Goal: Transaction & Acquisition: Purchase product/service

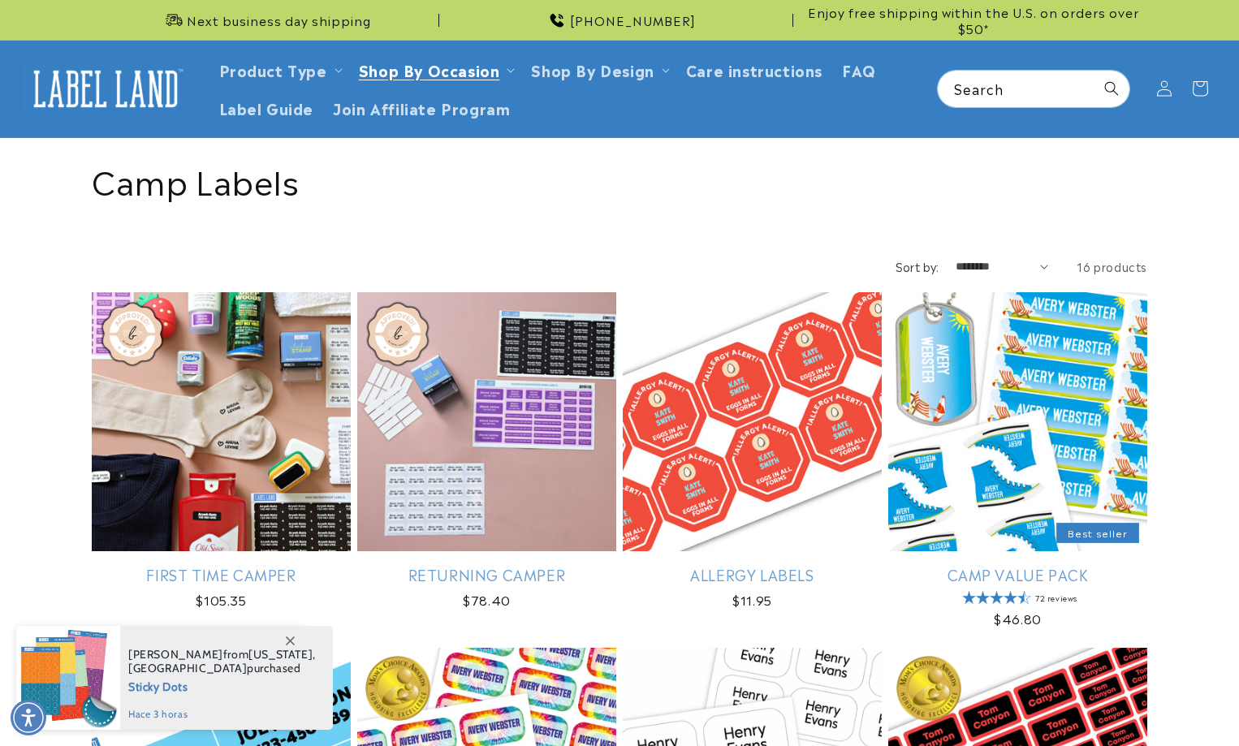
click at [679, 565] on link "Allergy Labels" at bounding box center [752, 574] width 259 height 19
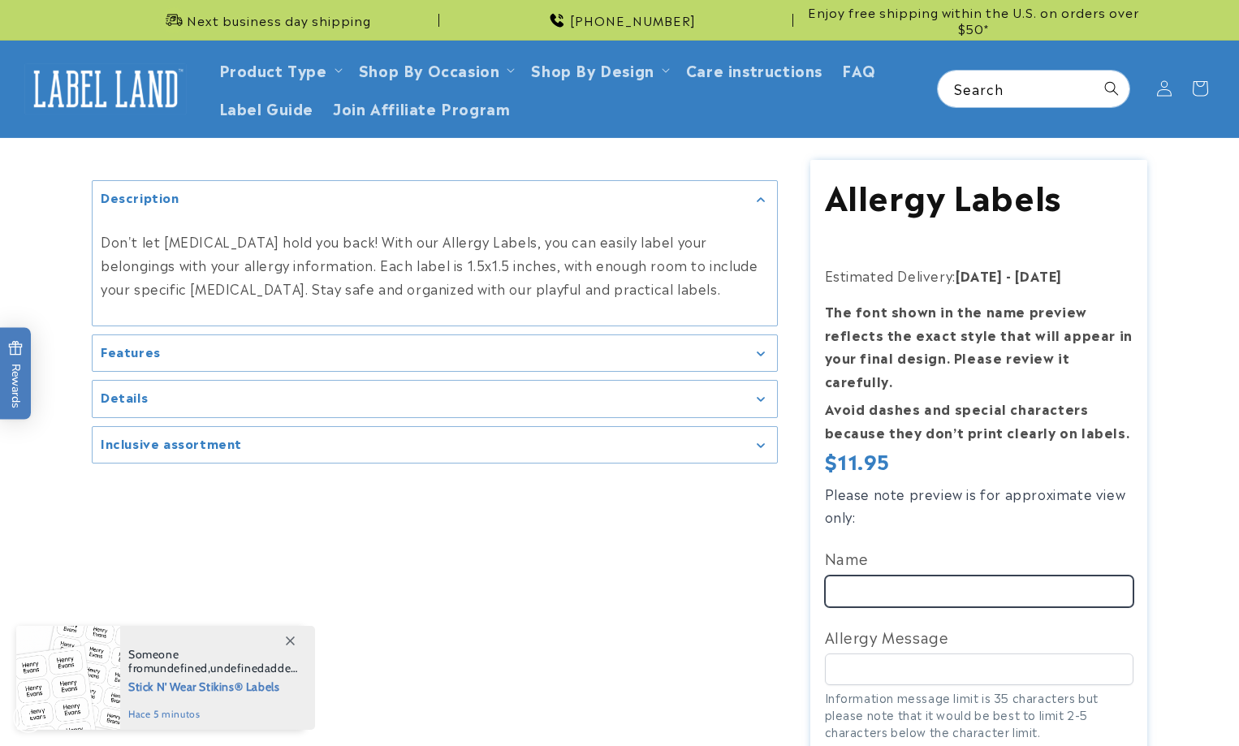
drag, startPoint x: 899, startPoint y: 527, endPoint x: 919, endPoint y: 551, distance: 31.2
click at [919, 575] on input "Name" at bounding box center [979, 591] width 308 height 32
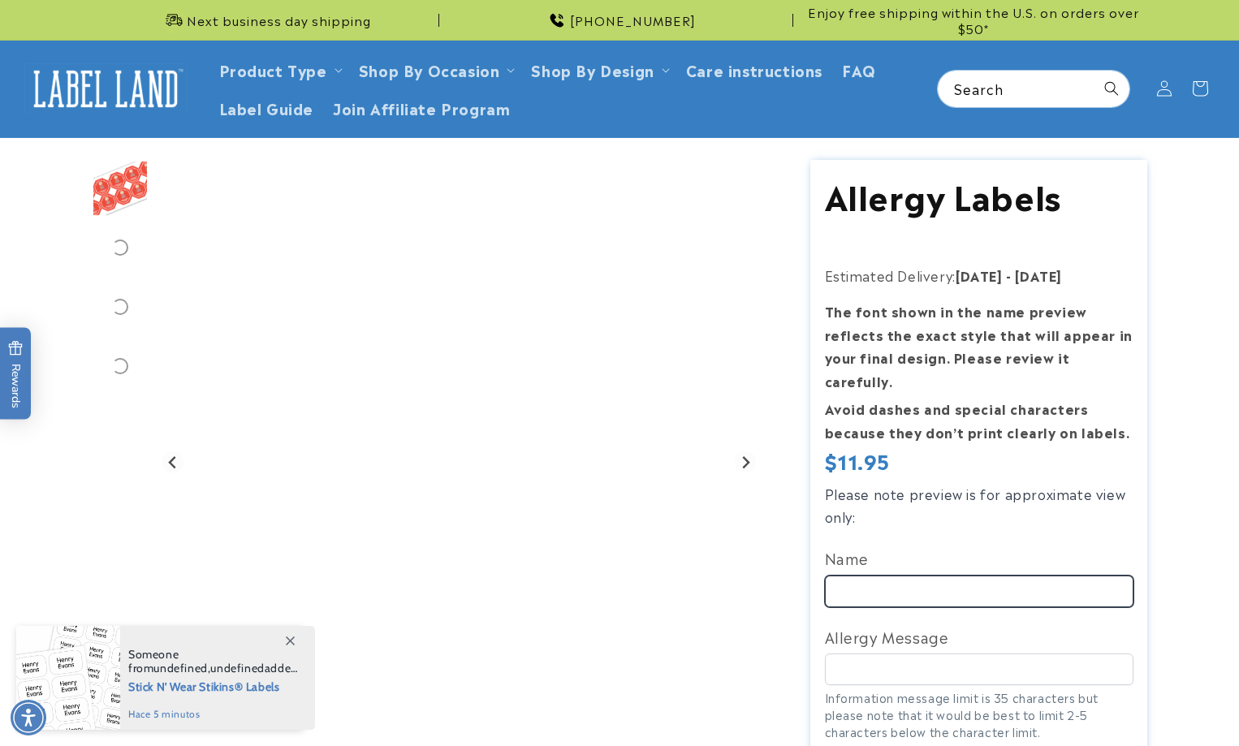
scroll to position [162, 0]
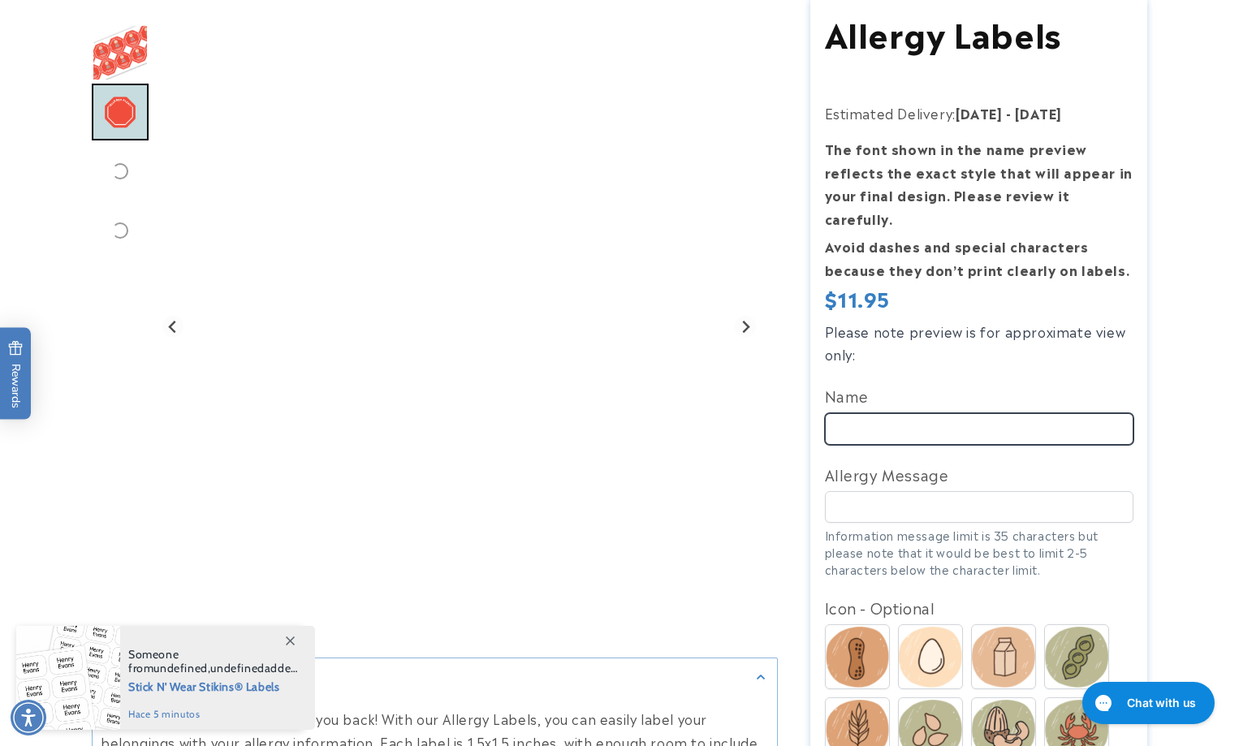
click at [923, 413] on input "Name" at bounding box center [979, 429] width 308 height 32
type input "*"
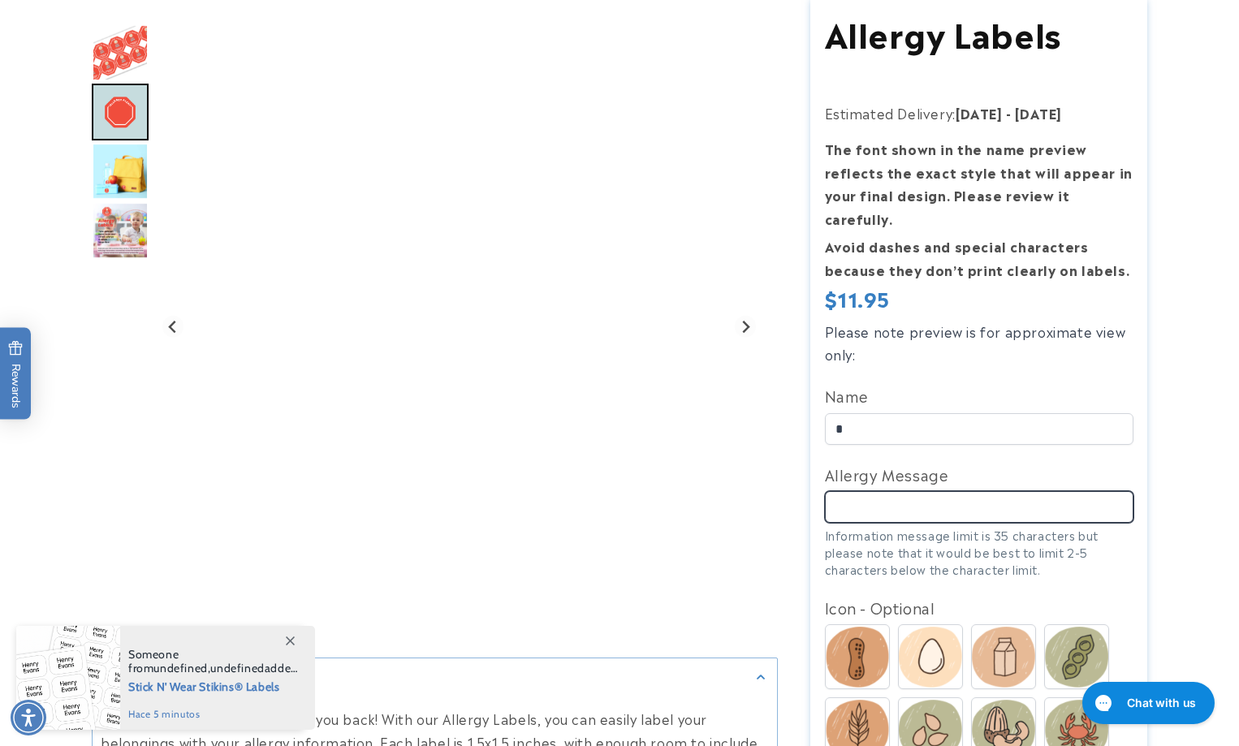
click at [938, 491] on input "Allergy Message" at bounding box center [979, 507] width 308 height 32
click at [937, 627] on img at bounding box center [930, 658] width 63 height 62
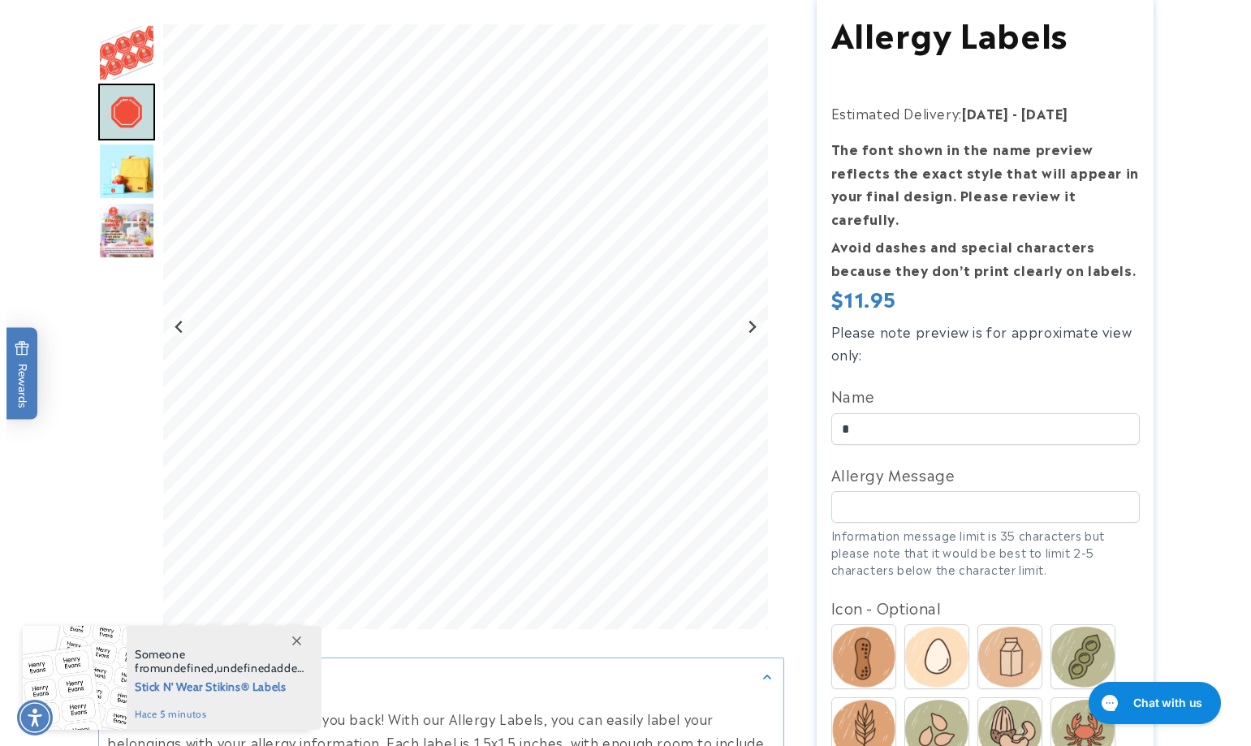
scroll to position [649, 0]
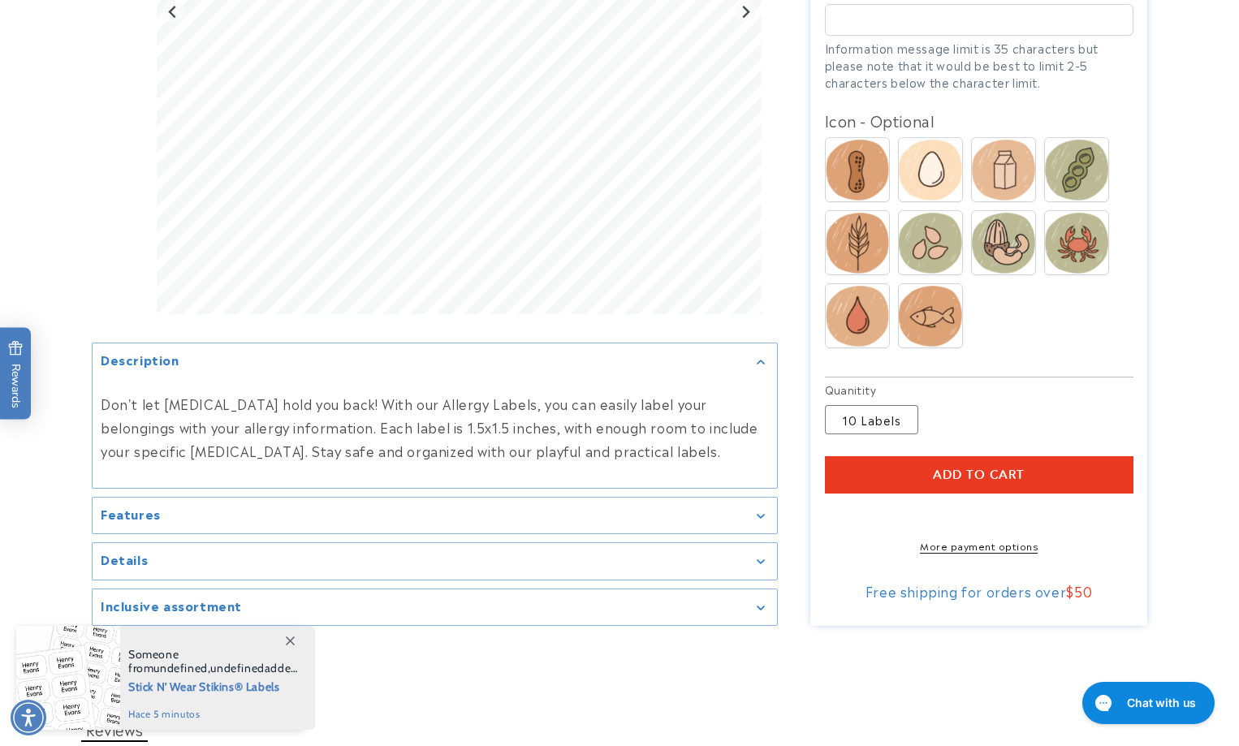
click at [968, 468] on span "Add to cart" at bounding box center [979, 475] width 92 height 15
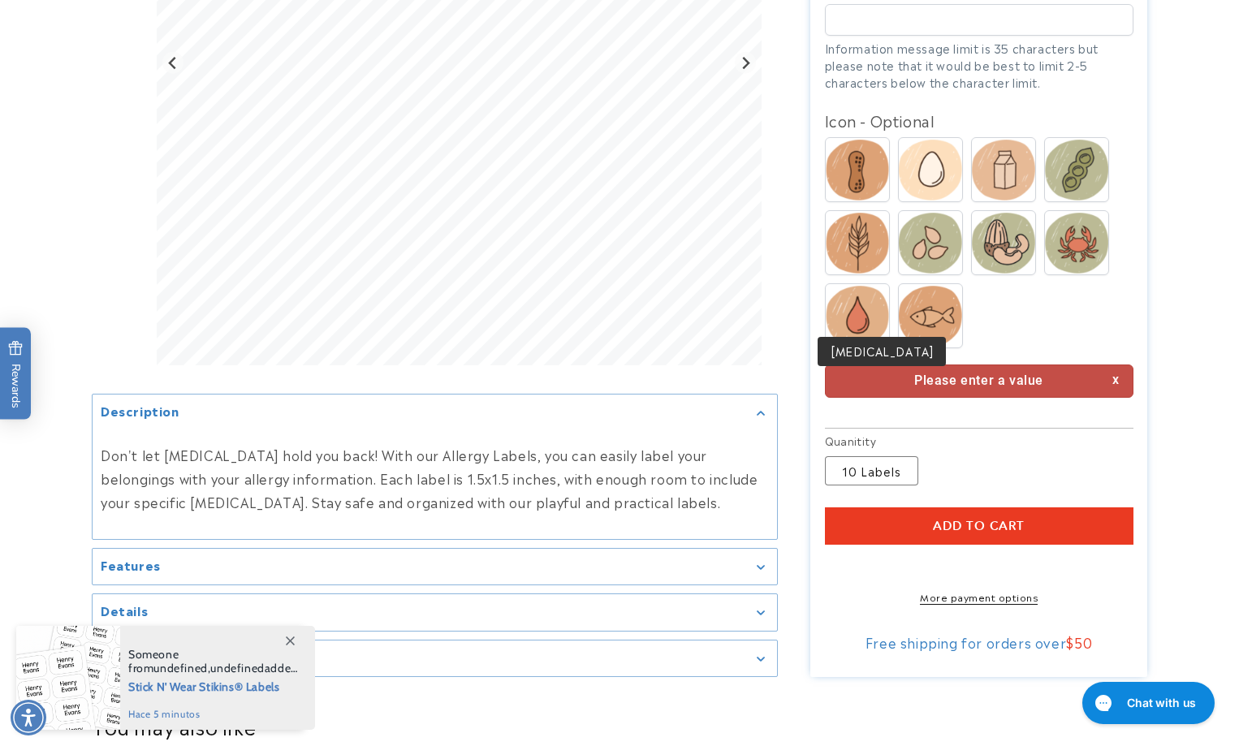
click at [873, 299] on img at bounding box center [856, 316] width 63 height 61
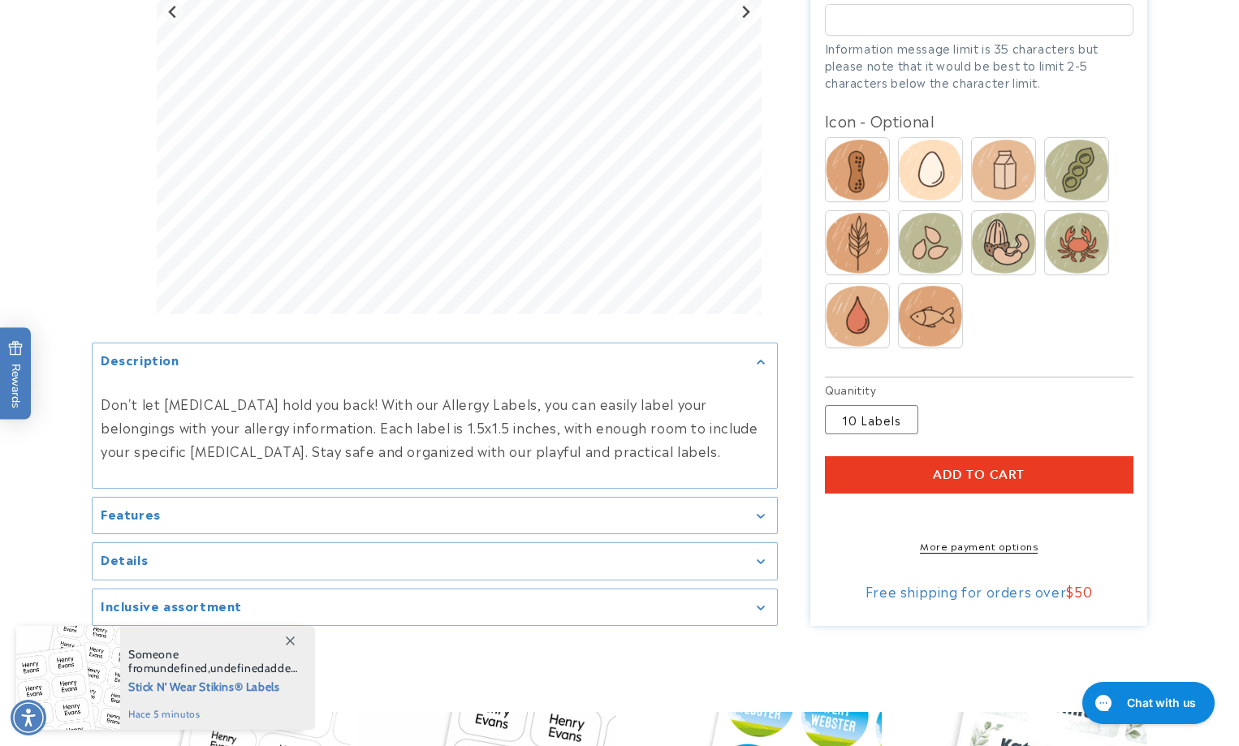
click at [969, 492] on div "Add to cart More payment options This item is a recurring or deferred purchase.…" at bounding box center [979, 504] width 308 height 97
click at [982, 468] on span "Add to cart" at bounding box center [979, 475] width 92 height 15
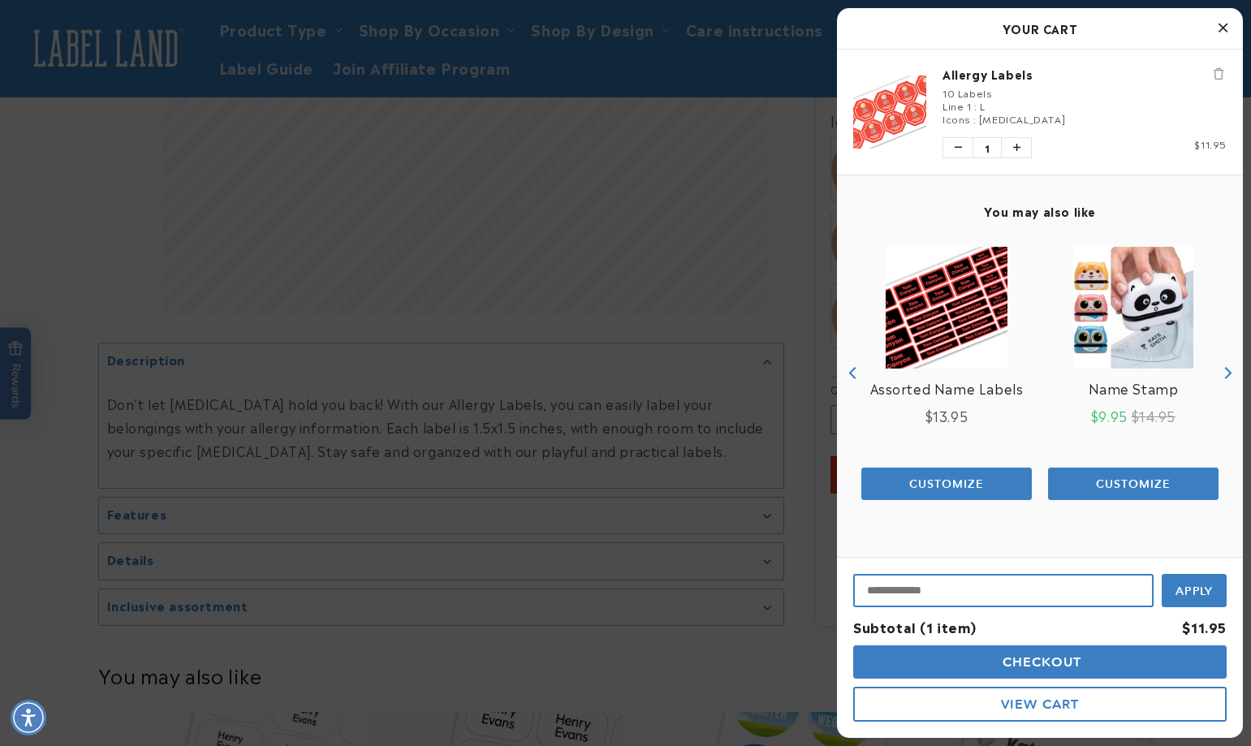
click at [1030, 582] on input "Input Discount" at bounding box center [1003, 590] width 300 height 33
click at [1085, 657] on button "Checkout" at bounding box center [1039, 661] width 373 height 33
click at [1085, 657] on span "Checking Out..." at bounding box center [1040, 661] width 136 height 15
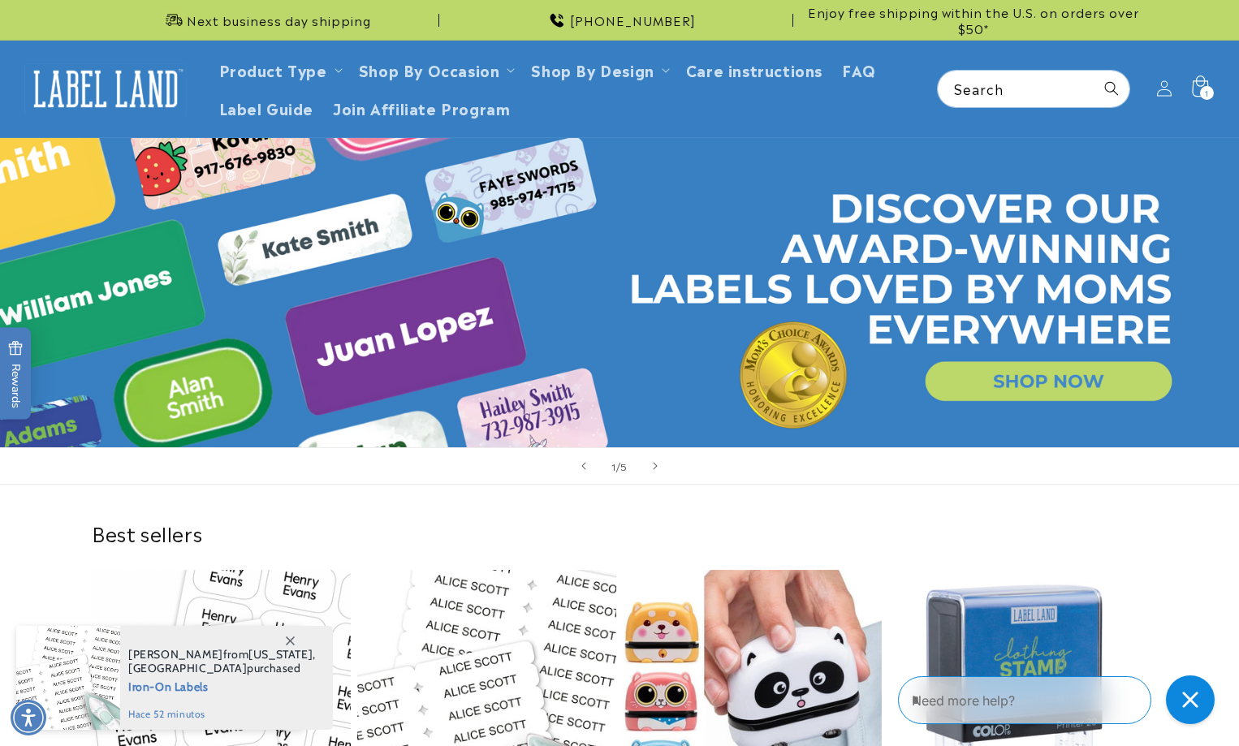
click at [1200, 83] on icon at bounding box center [1199, 89] width 38 height 38
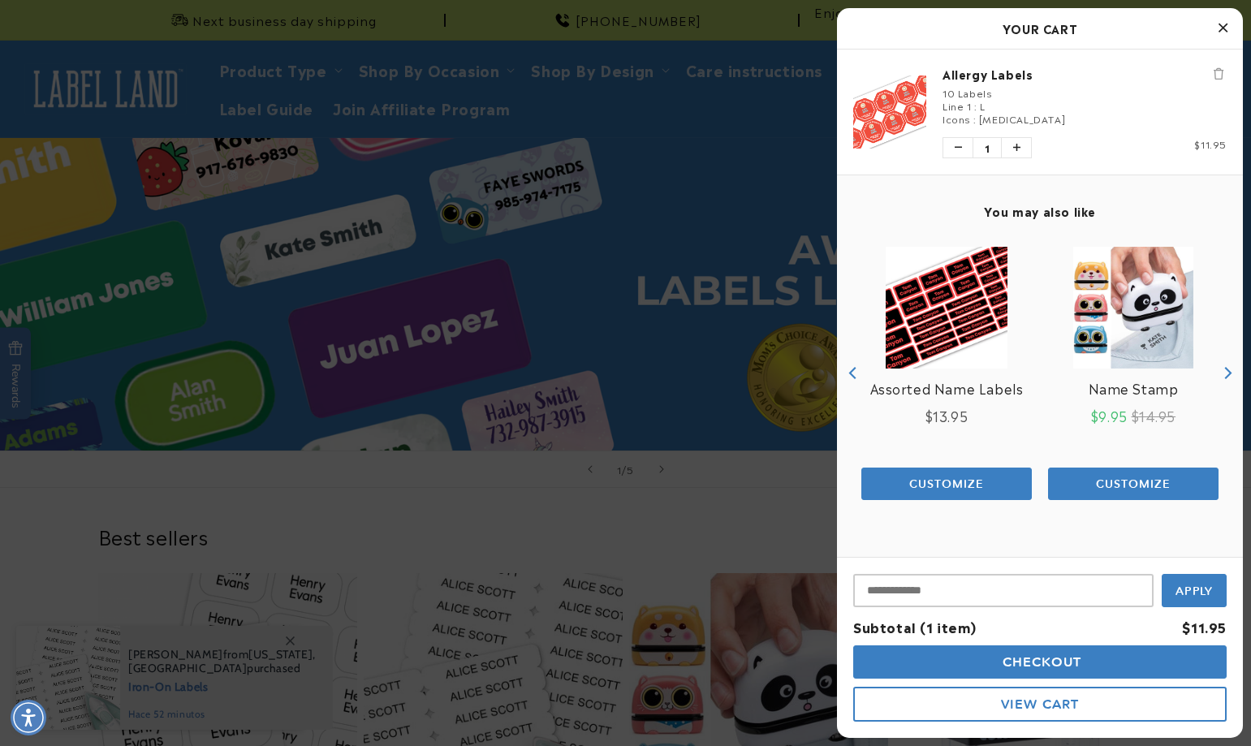
click at [1054, 668] on span "Checkout" at bounding box center [1040, 661] width 84 height 15
